Goal: Navigation & Orientation: Find specific page/section

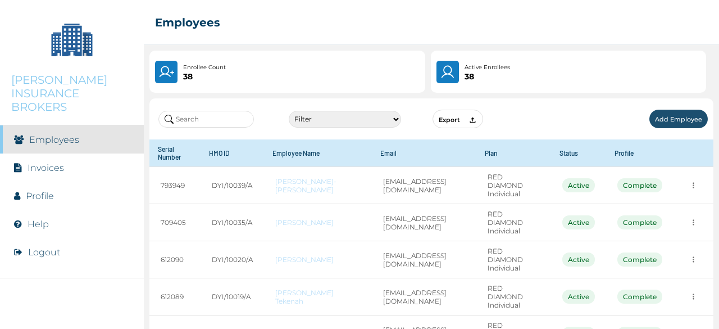
scroll to position [225, 0]
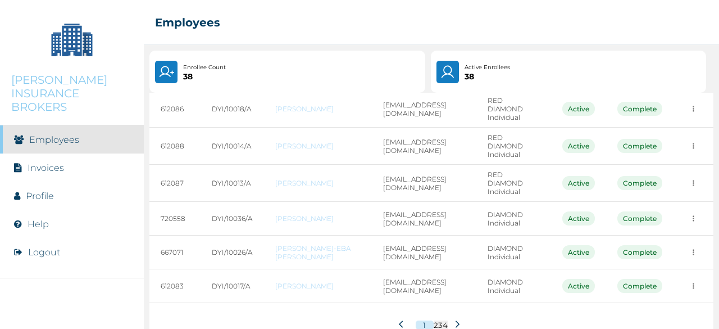
click at [453, 320] on icon at bounding box center [457, 324] width 8 height 8
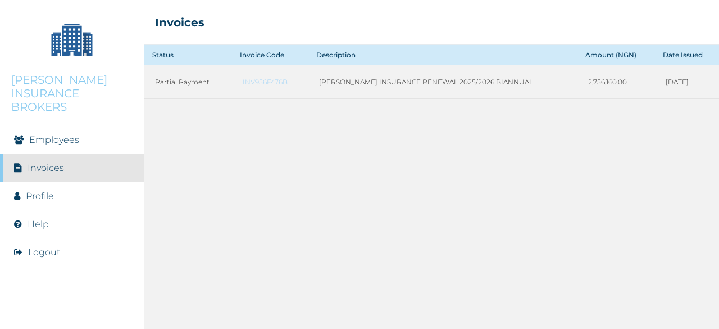
click at [81, 48] on img at bounding box center [72, 39] width 56 height 56
